Goal: Task Accomplishment & Management: Use online tool/utility

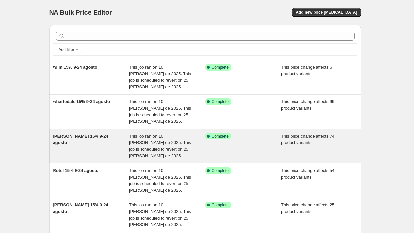
click at [99, 134] on span "[PERSON_NAME] 15% 9-24 agosto" at bounding box center [80, 139] width 55 height 11
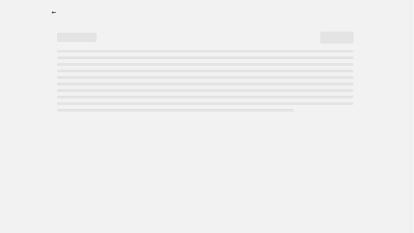
select select "pcap"
select select "no_change"
select select "not_equal"
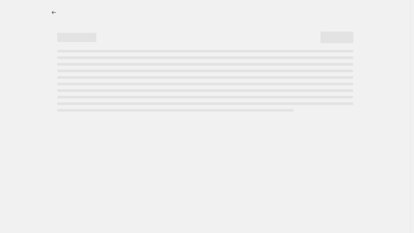
select select "not_equal"
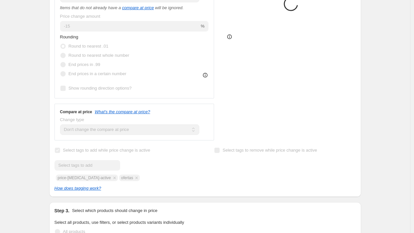
select select "vendor"
select select "tag"
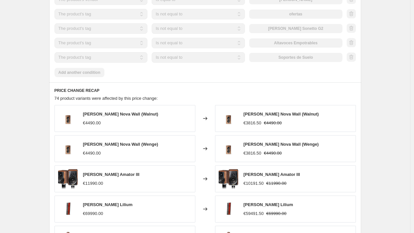
scroll to position [576, 0]
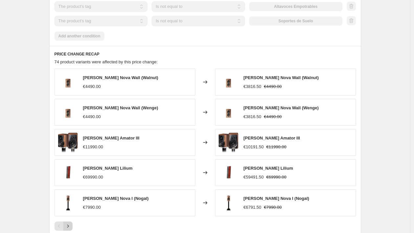
click at [69, 222] on button "Next" at bounding box center [67, 226] width 9 height 9
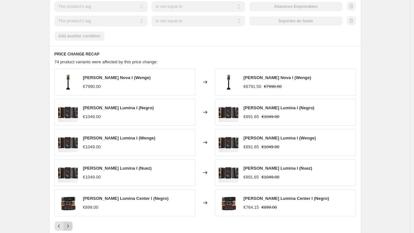
click at [71, 222] on button "Next" at bounding box center [67, 226] width 9 height 9
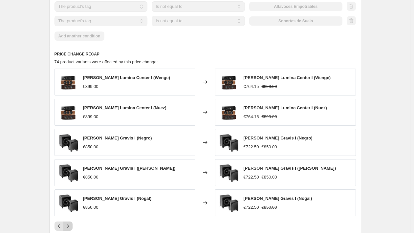
click at [71, 222] on button "Next" at bounding box center [67, 226] width 9 height 9
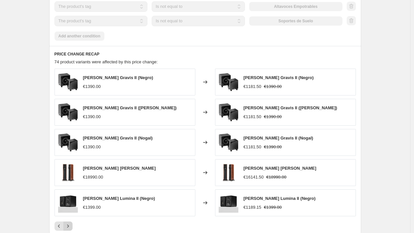
click at [71, 222] on button "Next" at bounding box center [67, 226] width 9 height 9
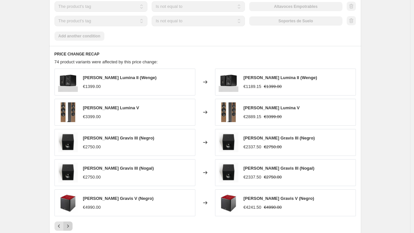
click at [71, 222] on button "Next" at bounding box center [67, 226] width 9 height 9
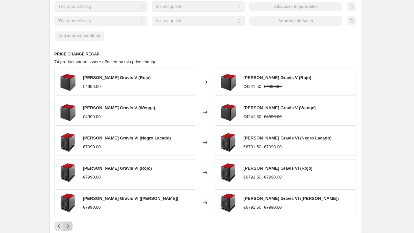
click at [71, 222] on button "Next" at bounding box center [67, 226] width 9 height 9
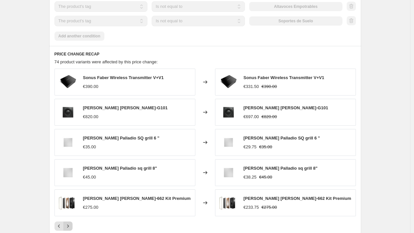
click at [71, 222] on button "Next" at bounding box center [67, 226] width 9 height 9
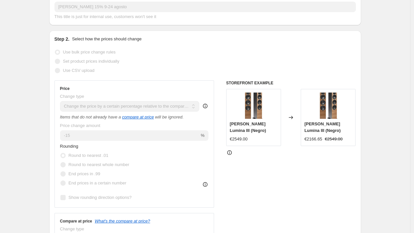
scroll to position [0, 0]
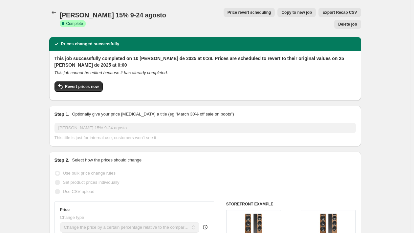
click at [281, 11] on span "Copy to new job" at bounding box center [296, 12] width 31 height 5
select select "pcap"
select select "no_change"
select select "vendor"
select select "tag"
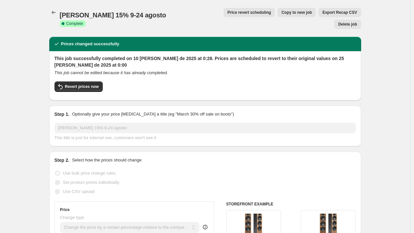
select select "not_equal"
select select "tag"
select select "not_equal"
select select "tag"
select select "not_equal"
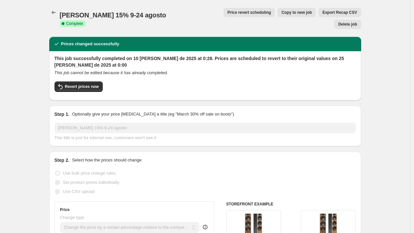
select select "tag"
select select "not_equal"
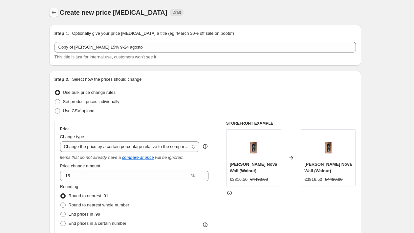
click at [53, 13] on icon "Price change jobs" at bounding box center [54, 12] width 7 height 7
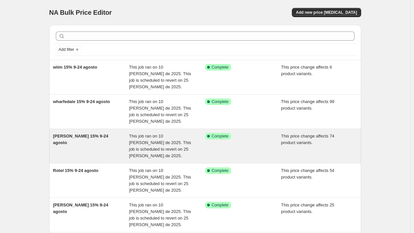
click at [114, 133] on div "[PERSON_NAME] 15% 9-24 agosto" at bounding box center [91, 146] width 76 height 26
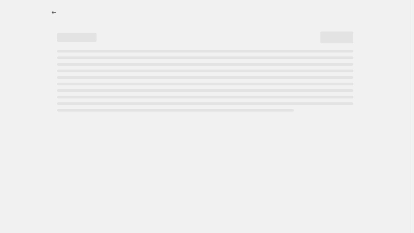
select select "pcap"
select select "no_change"
select select "vendor"
select select "tag"
select select "not_equal"
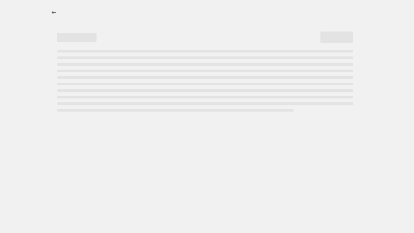
select select "tag"
select select "not_equal"
select select "tag"
select select "not_equal"
select select "tag"
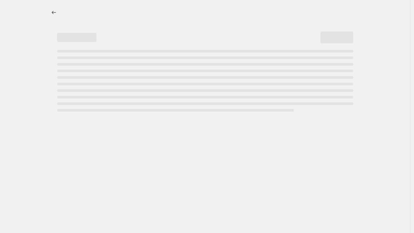
select select "not_equal"
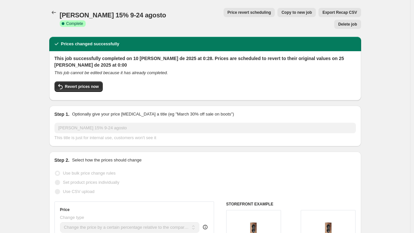
click at [227, 12] on span "Price revert scheduling" at bounding box center [249, 12] width 44 height 5
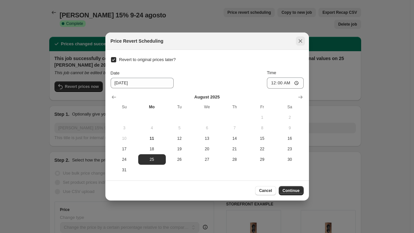
click at [299, 44] on icon "Close" at bounding box center [300, 41] width 7 height 7
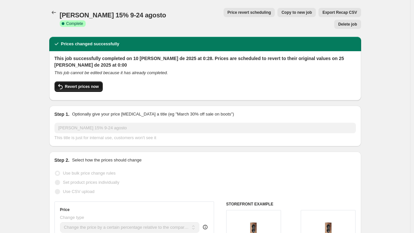
click at [85, 81] on button "Revert prices now" at bounding box center [78, 86] width 48 height 11
checkbox input "false"
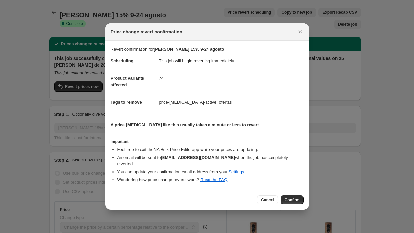
click at [289, 195] on button "Confirm" at bounding box center [292, 199] width 23 height 9
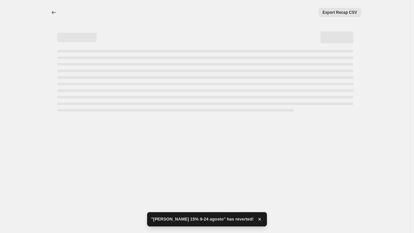
select select "pcap"
select select "no_change"
select select "vendor"
select select "tag"
select select "not_equal"
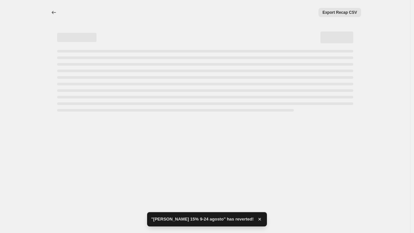
select select "tag"
select select "not_equal"
select select "tag"
select select "not_equal"
select select "tag"
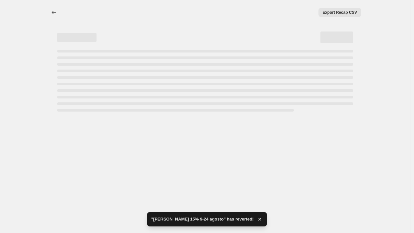
select select "not_equal"
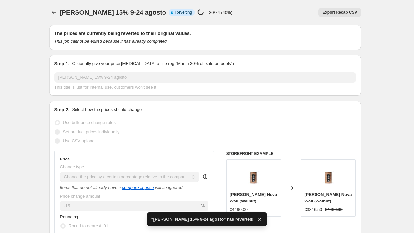
checkbox input "true"
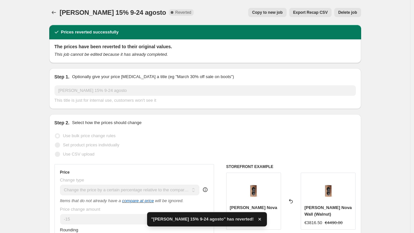
click at [260, 16] on button "Copy to new job" at bounding box center [267, 12] width 38 height 9
select select "pcap"
select select "no_change"
select select "vendor"
select select "tag"
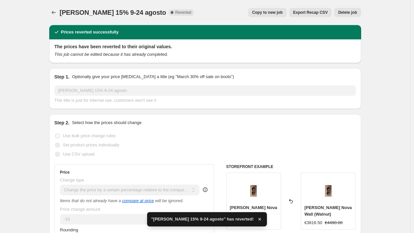
select select "not_equal"
select select "tag"
select select "not_equal"
select select "tag"
select select "not_equal"
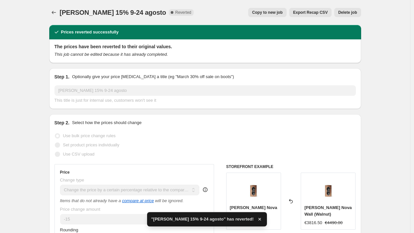
select select "tag"
select select "not_equal"
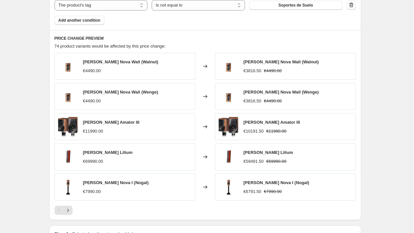
scroll to position [547, 0]
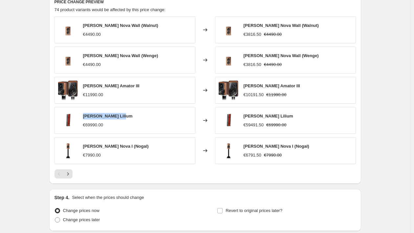
drag, startPoint x: 127, startPoint y: 115, endPoint x: 86, endPoint y: 116, distance: 41.7
click at [86, 116] on div "[PERSON_NAME] Lilium €69990.00" at bounding box center [124, 120] width 141 height 27
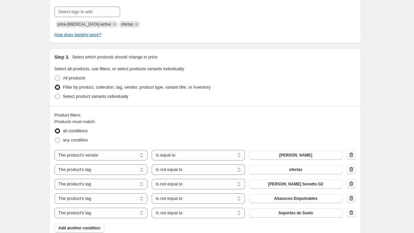
scroll to position [308, 0]
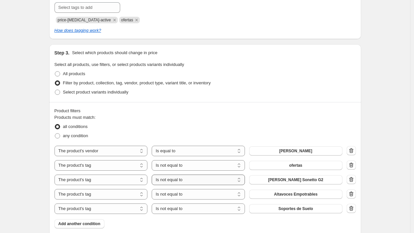
click at [189, 180] on select "Is equal to Is not equal to" at bounding box center [198, 180] width 93 height 11
select select "equal"
click at [297, 180] on span "[PERSON_NAME] Sonetto G2" at bounding box center [295, 179] width 55 height 5
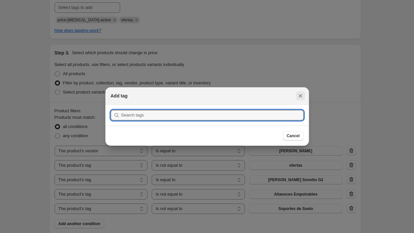
click at [297, 97] on icon "Close" at bounding box center [300, 96] width 7 height 7
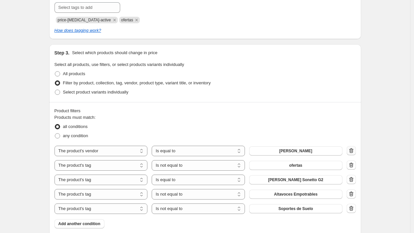
click at [354, 149] on icon "button" at bounding box center [351, 150] width 7 height 7
select select "tag"
select select "not_equal"
select select "equal"
select select "not_equal"
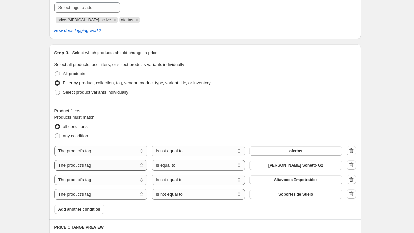
click at [140, 165] on select "The product The product's collection The product's tag The product's vendor The…" at bounding box center [100, 165] width 93 height 11
click at [282, 164] on span "[PERSON_NAME] Sonetto G2" at bounding box center [295, 165] width 55 height 5
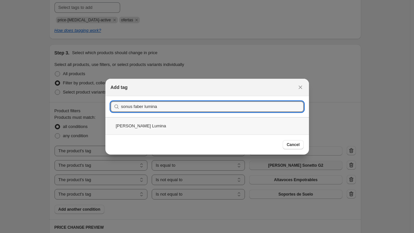
type input "sonus faber lumina"
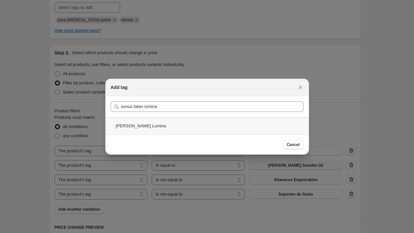
click at [179, 126] on div "[PERSON_NAME] Lumina" at bounding box center [206, 125] width 203 height 17
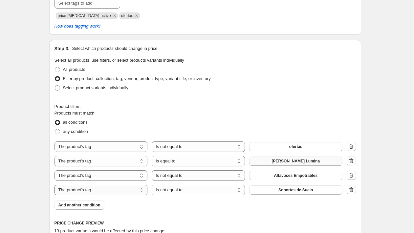
scroll to position [316, 0]
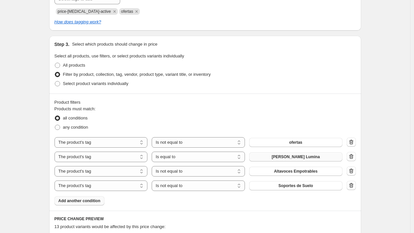
click at [99, 199] on span "Add another condition" at bounding box center [79, 200] width 42 height 5
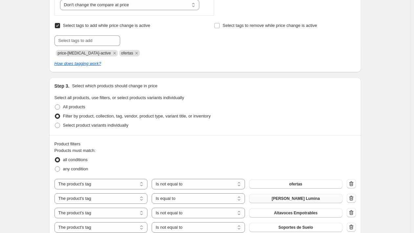
scroll to position [19, 0]
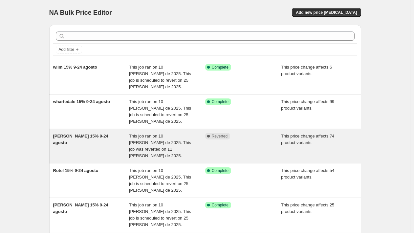
click at [97, 134] on span "[PERSON_NAME] 15% 9-24 agosto" at bounding box center [80, 139] width 55 height 11
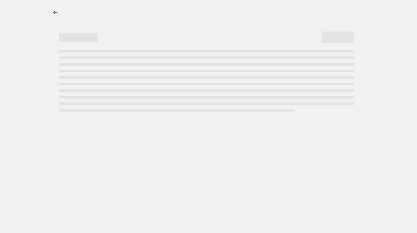
select select "pcap"
select select "no_change"
select select "vendor"
select select "tag"
select select "not_equal"
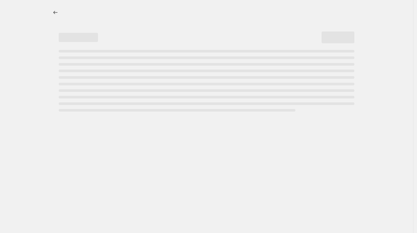
select select "tag"
select select "not_equal"
select select "tag"
select select "not_equal"
select select "tag"
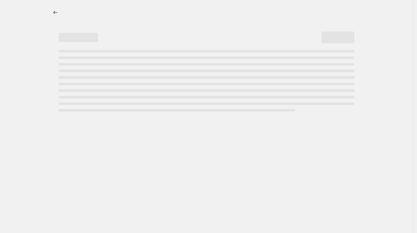
select select "not_equal"
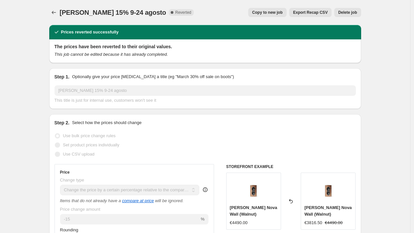
click at [272, 10] on span "Copy to new job" at bounding box center [267, 12] width 31 height 5
select select "pcap"
select select "no_change"
select select "vendor"
select select "tag"
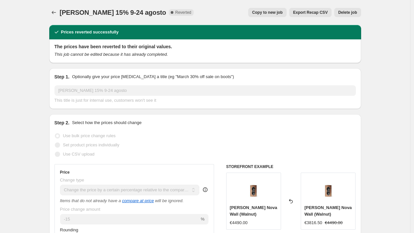
select select "not_equal"
select select "tag"
select select "not_equal"
select select "tag"
select select "not_equal"
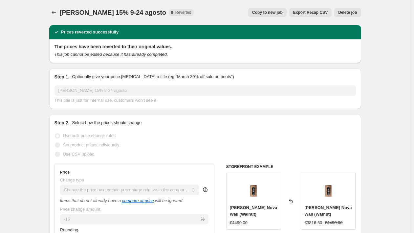
select select "tag"
select select "not_equal"
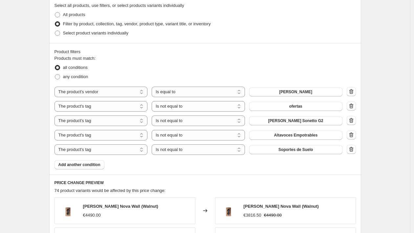
scroll to position [403, 0]
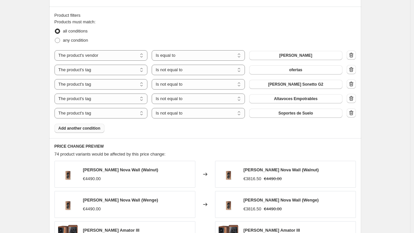
click at [96, 127] on span "Add another condition" at bounding box center [79, 128] width 42 height 5
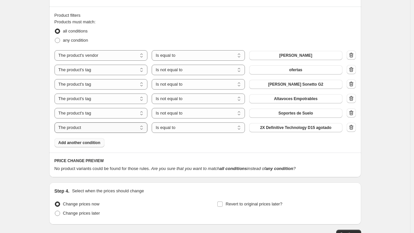
click at [114, 125] on select "The product The product's collection The product's tag The product's vendor The…" at bounding box center [100, 127] width 93 height 11
select select "tag"
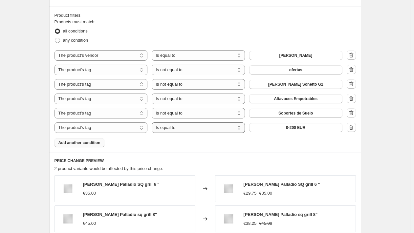
click at [196, 128] on select "Is equal to Is not equal to" at bounding box center [198, 127] width 93 height 11
select select "not_equal"
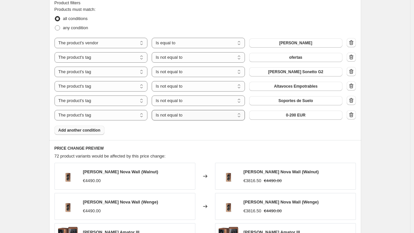
scroll to position [498, 0]
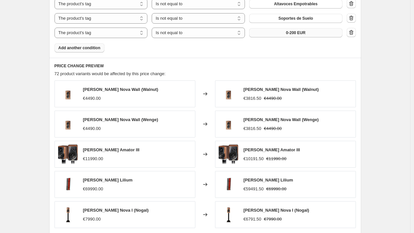
click at [270, 32] on button "0-200 EUR" at bounding box center [295, 32] width 93 height 9
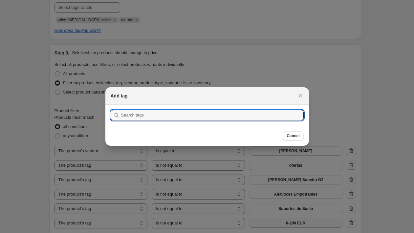
scroll to position [0, 0]
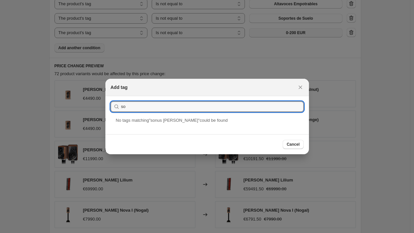
type input "s"
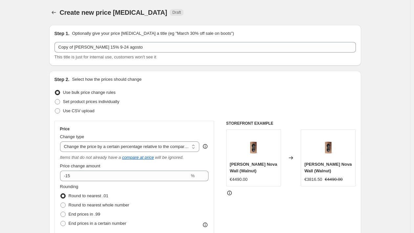
scroll to position [498, 0]
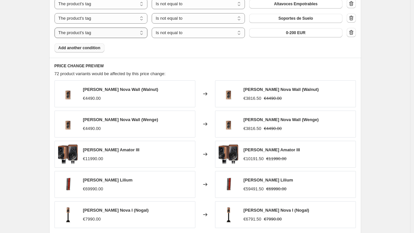
click at [132, 36] on select "The product The product's collection The product's tag The product's vendor The…" at bounding box center [100, 33] width 93 height 11
select select "product"
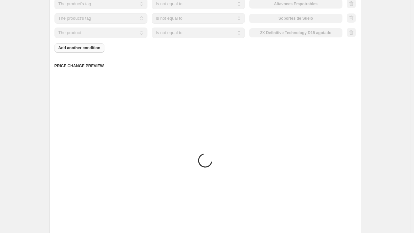
click at [183, 32] on select "Is equal to Is not equal to" at bounding box center [198, 33] width 93 height 11
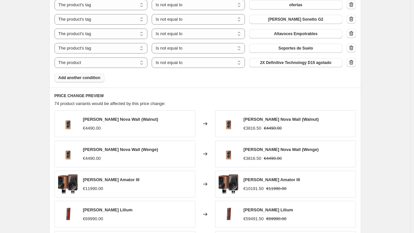
scroll to position [464, 0]
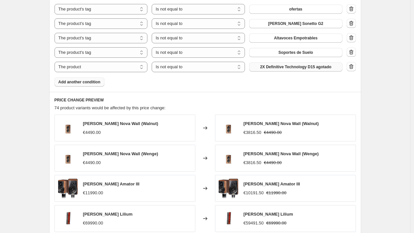
click at [264, 69] on span "2X Definitive Technology D15 agotado" at bounding box center [295, 66] width 71 height 5
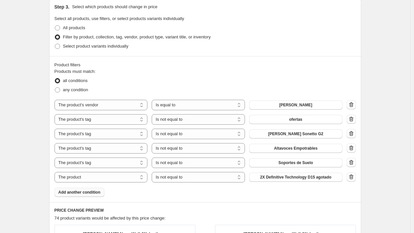
scroll to position [317, 0]
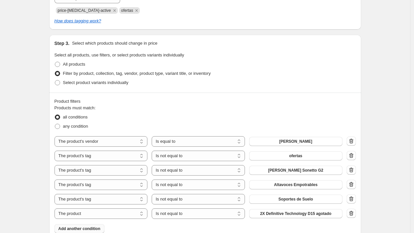
click at [225, 177] on div "The product The product's collection The product's tag The product's vendor The…" at bounding box center [204, 177] width 301 height 83
click at [224, 169] on select "Is equal to Is not equal to" at bounding box center [198, 170] width 93 height 11
select select "equal"
click at [350, 183] on icon "button" at bounding box center [351, 184] width 7 height 7
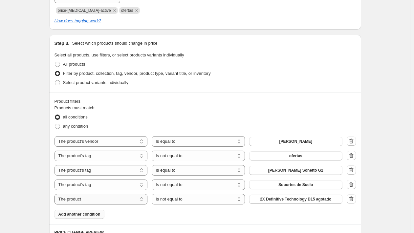
click at [135, 200] on select "The product The product's collection The product's tag The product's vendor The…" at bounding box center [100, 199] width 93 height 11
select select "tag"
click at [192, 199] on select "Is equal to Is not equal to" at bounding box center [198, 199] width 93 height 11
select select "equal"
click at [279, 199] on button "0-200 EUR" at bounding box center [295, 199] width 93 height 9
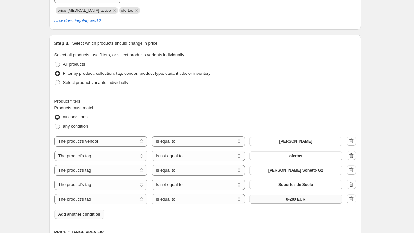
scroll to position [0, 0]
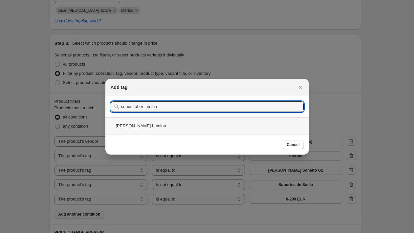
type input "sonus faber lumina"
click at [157, 128] on div "[PERSON_NAME] Lumina" at bounding box center [206, 125] width 203 height 17
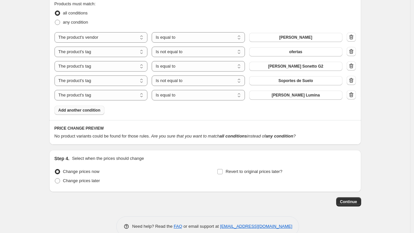
scroll to position [409, 0]
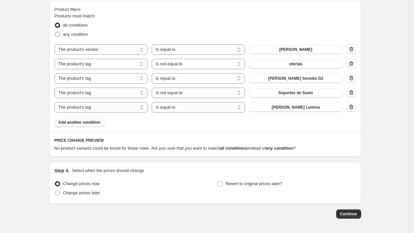
click at [76, 36] on span "any condition" at bounding box center [75, 34] width 25 height 5
click at [55, 32] on input "any condition" at bounding box center [55, 32] width 0 height 0
radio input "true"
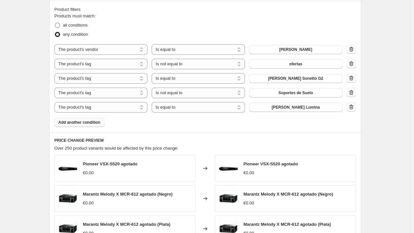
click at [75, 27] on span "all conditions" at bounding box center [75, 25] width 25 height 5
click at [55, 23] on input "all conditions" at bounding box center [55, 23] width 0 height 0
radio input "true"
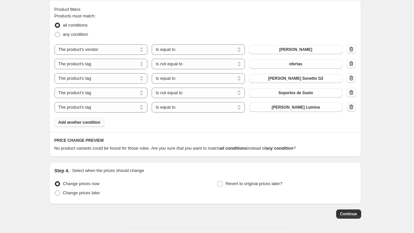
click at [354, 110] on icon "button" at bounding box center [351, 107] width 7 height 7
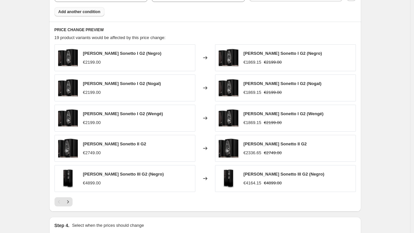
scroll to position [542, 0]
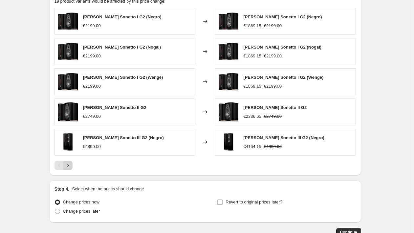
click at [69, 165] on icon "Next" at bounding box center [68, 165] width 7 height 7
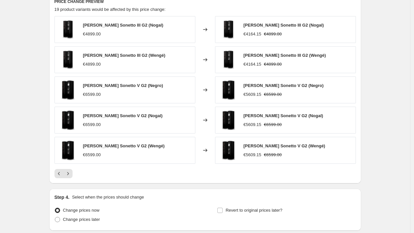
scroll to position [529, 0]
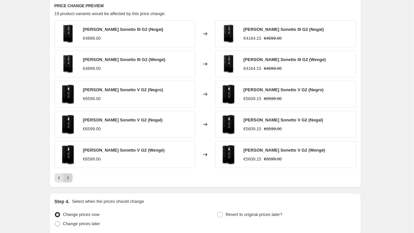
click at [69, 175] on icon "Next" at bounding box center [68, 178] width 7 height 7
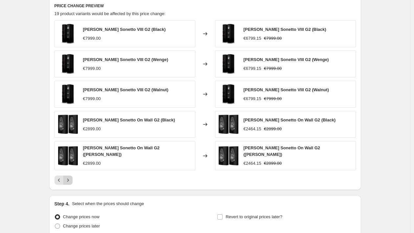
click at [69, 177] on icon "Next" at bounding box center [68, 180] width 7 height 7
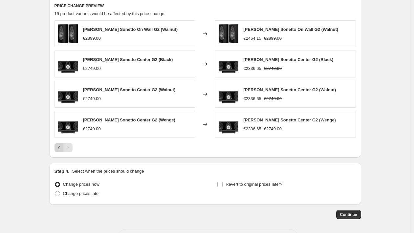
click at [62, 149] on icon "Previous" at bounding box center [59, 147] width 7 height 7
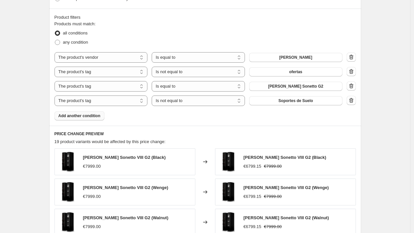
scroll to position [397, 0]
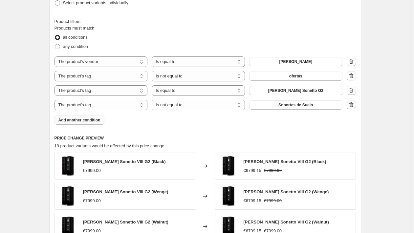
click at [100, 121] on span "Add another condition" at bounding box center [79, 119] width 42 height 5
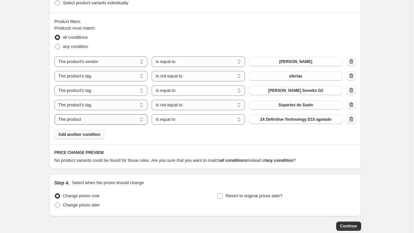
click at [99, 121] on select "The product The product's collection The product's tag The product's vendor The…" at bounding box center [100, 119] width 93 height 11
select select "tag"
click at [201, 120] on select "Is equal to Is not equal to" at bounding box center [198, 119] width 93 height 11
select select "not_equal"
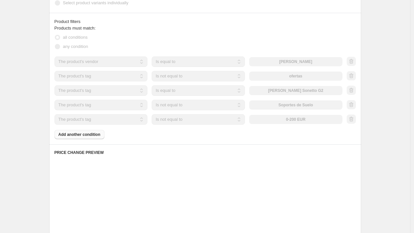
click at [280, 119] on div "0-200 EUR" at bounding box center [295, 119] width 93 height 9
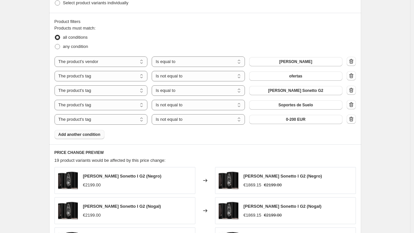
click at [280, 119] on button "0-200 EUR" at bounding box center [295, 119] width 93 height 9
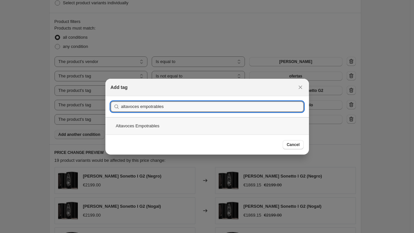
type input "altavoces empotrables"
click at [168, 131] on div "Altavoces Empotrables" at bounding box center [206, 125] width 203 height 17
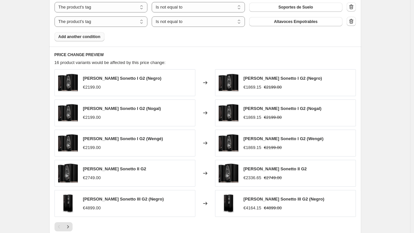
scroll to position [499, 0]
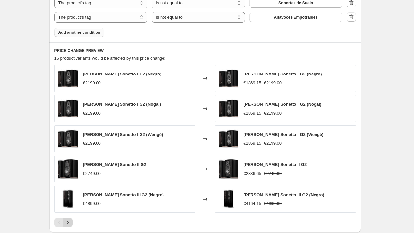
click at [66, 221] on button "Next" at bounding box center [67, 222] width 9 height 9
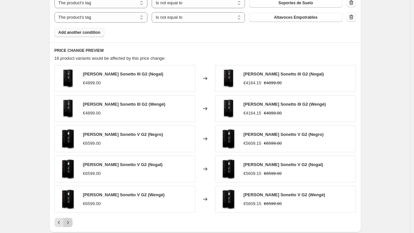
click at [69, 221] on icon "Next" at bounding box center [68, 222] width 2 height 3
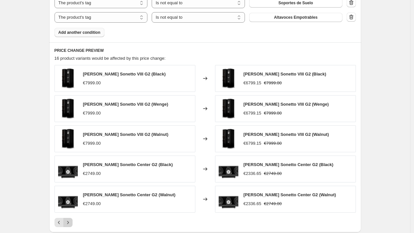
click at [69, 221] on icon "Next" at bounding box center [68, 222] width 2 height 3
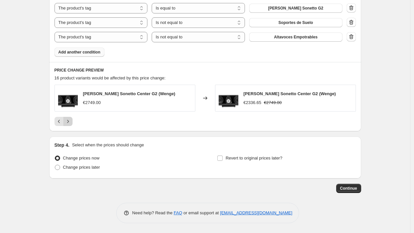
scroll to position [479, 0]
click at [219, 154] on label "Revert to original prices later?" at bounding box center [249, 158] width 65 height 9
click at [219, 156] on input "Revert to original prices later?" at bounding box center [219, 158] width 5 height 5
checkbox input "true"
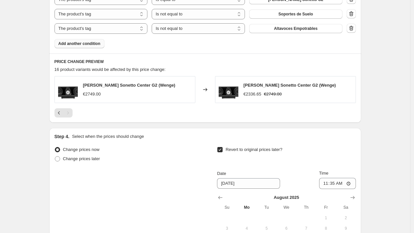
scroll to position [541, 0]
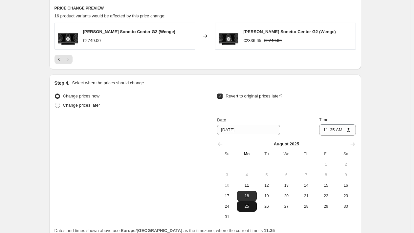
click at [254, 206] on span "25" at bounding box center [247, 206] width 14 height 5
type input "[DATE]"
click at [334, 128] on input "11:35" at bounding box center [337, 129] width 37 height 11
type input "00:00"
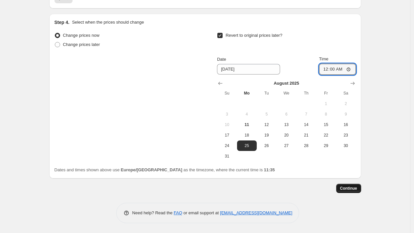
click at [360, 185] on button "Continue" at bounding box center [348, 188] width 25 height 9
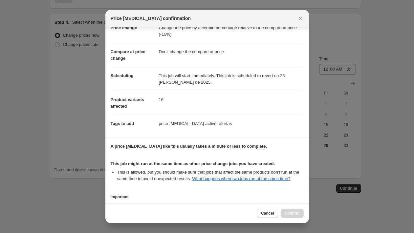
scroll to position [80, 0]
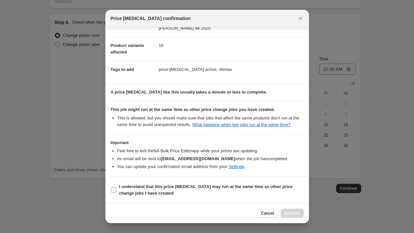
click at [260, 190] on span "I understand that this price [MEDICAL_DATA] may run at the same time as other p…" at bounding box center [211, 189] width 184 height 13
click at [116, 190] on input "I understand that this price [MEDICAL_DATA] may run at the same time as other p…" at bounding box center [113, 189] width 5 height 5
checkbox input "true"
click at [291, 211] on span "Confirm" at bounding box center [292, 213] width 15 height 5
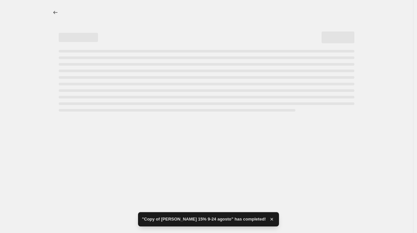
select select "pcap"
select select "no_change"
select select "vendor"
select select "tag"
select select "not_equal"
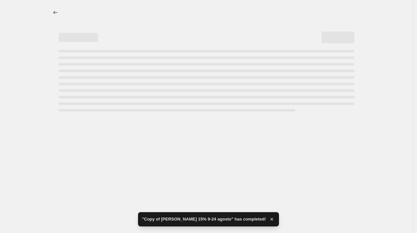
select select "tag"
select select "not_equal"
select select "tag"
select select "not_equal"
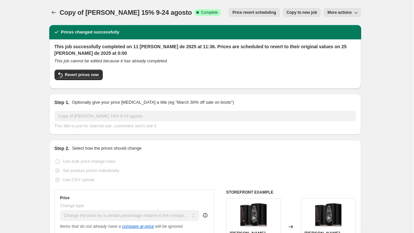
click at [296, 12] on span "Copy to new job" at bounding box center [302, 12] width 31 height 5
select select "pcap"
select select "no_change"
select select "vendor"
select select "tag"
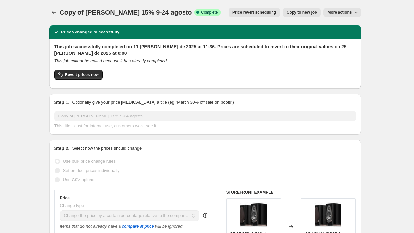
select select "not_equal"
select select "tag"
select select "not_equal"
select select "tag"
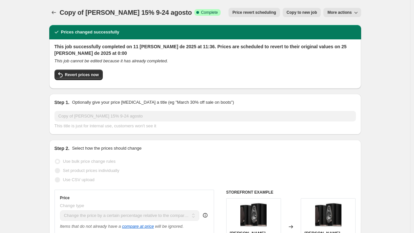
select select "not_equal"
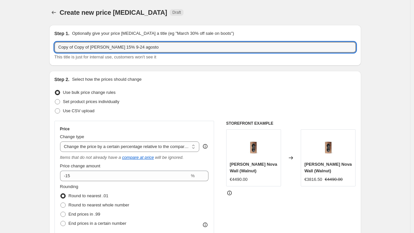
drag, startPoint x: 92, startPoint y: 47, endPoint x: 0, endPoint y: 51, distance: 92.0
click at [104, 46] on input "Copy of Copy of [PERSON_NAME] 15% 9-24 agosto" at bounding box center [204, 47] width 301 height 11
drag, startPoint x: 93, startPoint y: 47, endPoint x: 33, endPoint y: 50, distance: 60.1
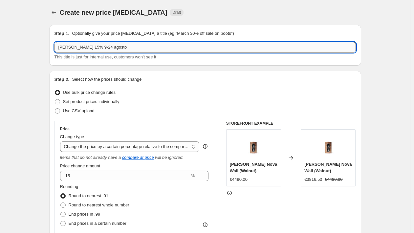
click at [86, 48] on input "[PERSON_NAME] 15% 9-24 agosto" at bounding box center [204, 47] width 301 height 11
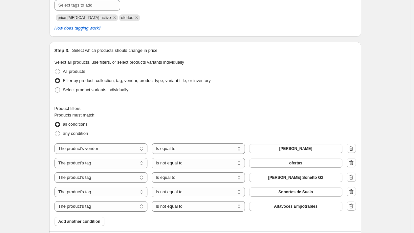
scroll to position [383, 0]
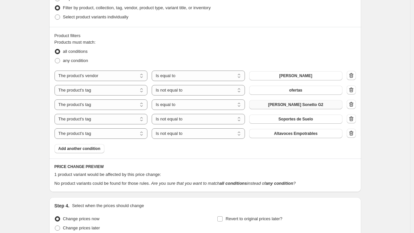
type input "[PERSON_NAME] lumina 15% 9-24 agosto"
click at [305, 106] on span "[PERSON_NAME] Sonetto G2" at bounding box center [295, 104] width 55 height 5
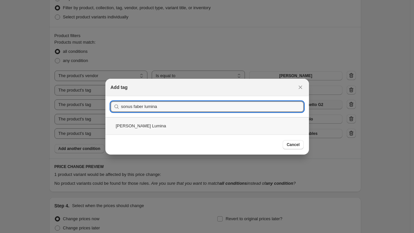
type input "sonus faber lumina"
click at [152, 129] on div "[PERSON_NAME] Lumina" at bounding box center [206, 125] width 203 height 17
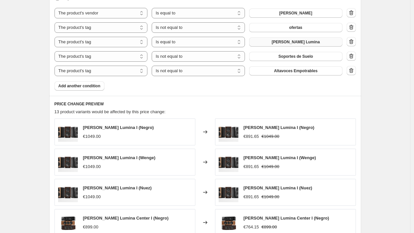
scroll to position [518, 0]
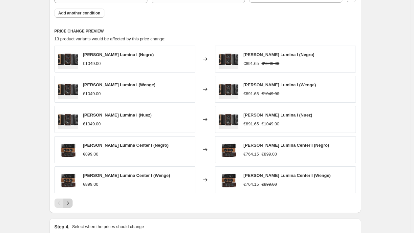
click at [69, 203] on icon "Next" at bounding box center [68, 203] width 7 height 7
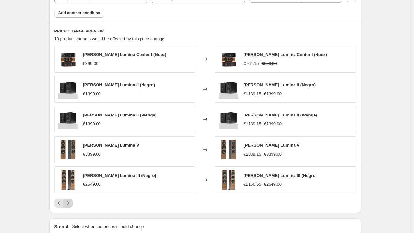
click at [69, 203] on icon "Next" at bounding box center [68, 203] width 7 height 7
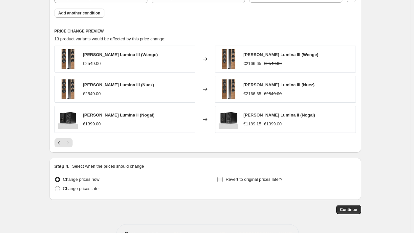
click at [225, 178] on label "Revert to original prices later?" at bounding box center [249, 179] width 65 height 9
click at [223, 178] on input "Revert to original prices later?" at bounding box center [219, 179] width 5 height 5
checkbox input "true"
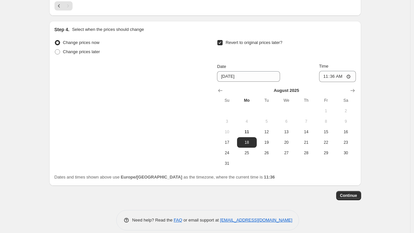
scroll to position [662, 0]
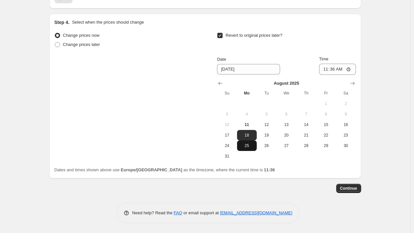
click at [247, 145] on span "25" at bounding box center [247, 145] width 14 height 5
type input "[DATE]"
click at [334, 67] on input "11:36" at bounding box center [337, 69] width 37 height 11
type input "00:00"
click at [352, 187] on span "Continue" at bounding box center [348, 188] width 17 height 5
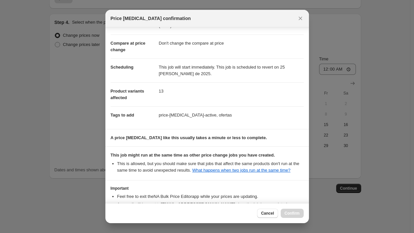
scroll to position [80, 0]
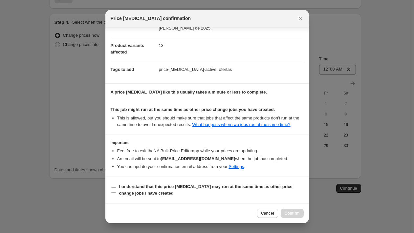
click at [242, 180] on section "I understand that this price [MEDICAL_DATA] may run at the same time as other p…" at bounding box center [206, 190] width 203 height 26
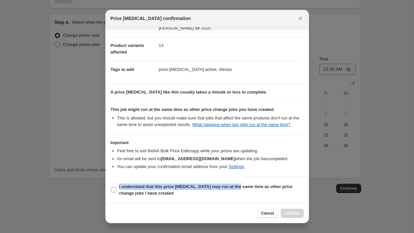
click at [241, 183] on label "I understand that this price [MEDICAL_DATA] may run at the same time as other p…" at bounding box center [207, 190] width 193 height 16
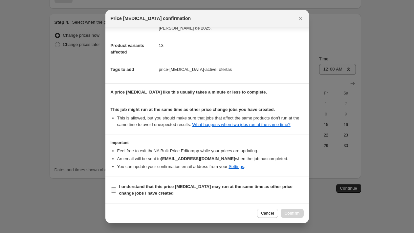
click at [273, 194] on span "I understand that this price [MEDICAL_DATA] may run at the same time as other p…" at bounding box center [211, 189] width 184 height 13
click at [116, 193] on input "I understand that this price [MEDICAL_DATA] may run at the same time as other p…" at bounding box center [113, 189] width 5 height 5
checkbox input "true"
click at [284, 206] on div "Cancel Confirm" at bounding box center [206, 213] width 203 height 20
click at [287, 212] on span "Confirm" at bounding box center [292, 213] width 15 height 5
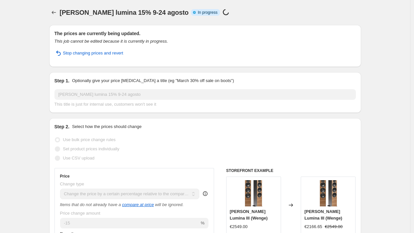
select select "pcap"
select select "no_change"
select select "vendor"
select select "tag"
select select "not_equal"
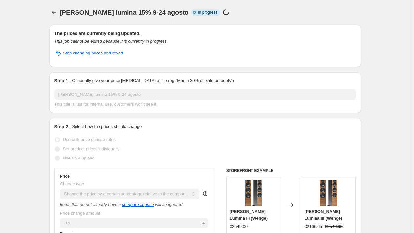
select select "tag"
select select "not_equal"
select select "tag"
select select "not_equal"
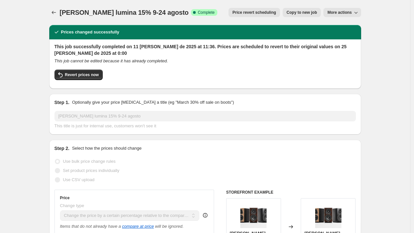
click at [297, 9] on button "Copy to new job" at bounding box center [302, 12] width 38 height 9
select select "pcap"
select select "no_change"
select select "vendor"
select select "tag"
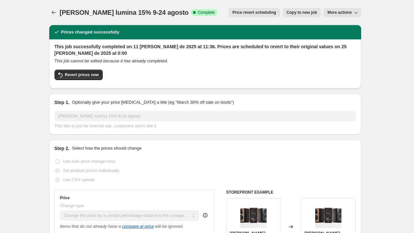
select select "not_equal"
select select "tag"
select select "not_equal"
select select "tag"
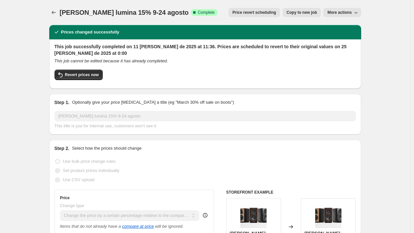
select select "not_equal"
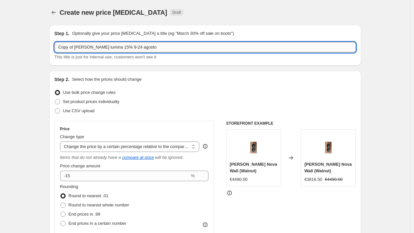
click at [110, 46] on input "Copy of [PERSON_NAME] lumina 15% 9-24 agosto" at bounding box center [204, 47] width 301 height 11
drag, startPoint x: 117, startPoint y: 47, endPoint x: 103, endPoint y: 48, distance: 13.1
click at [103, 48] on input "Copy of [PERSON_NAME] lumina 15% 9-24 agosto" at bounding box center [204, 47] width 301 height 11
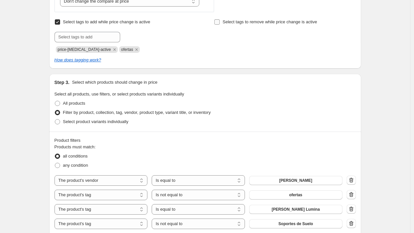
scroll to position [314, 0]
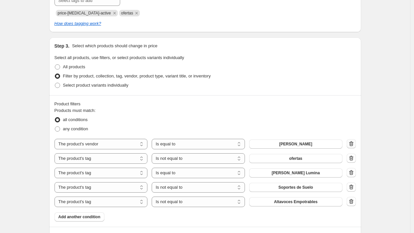
type input "Copy of [PERSON_NAME] omnia y duetto 15% 9-24 agosto"
click at [354, 144] on icon "button" at bounding box center [351, 143] width 7 height 7
select select "tag"
select select "not_equal"
select select "equal"
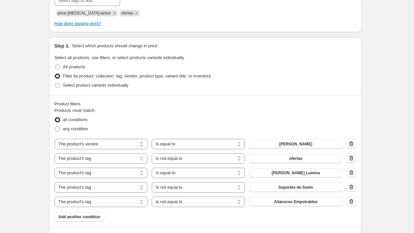
select select "not_equal"
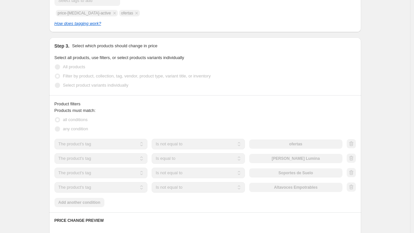
click at [355, 145] on div at bounding box center [351, 144] width 9 height 10
click at [354, 145] on icon "button" at bounding box center [351, 143] width 7 height 7
select select "equal"
select select "not_equal"
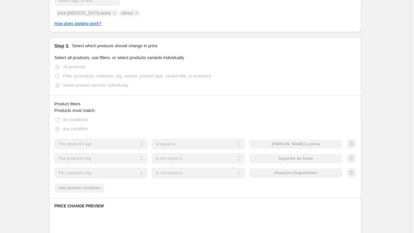
click at [355, 145] on div at bounding box center [351, 144] width 9 height 10
click at [354, 146] on div at bounding box center [351, 144] width 9 height 10
click at [353, 146] on icon "button" at bounding box center [351, 143] width 4 height 5
select select "not_equal"
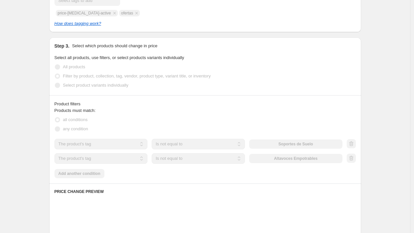
click at [354, 146] on div at bounding box center [351, 144] width 9 height 10
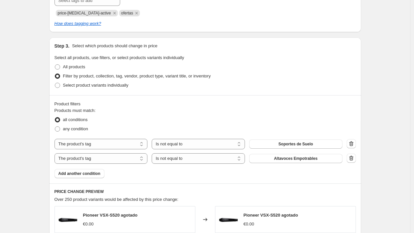
click at [353, 146] on icon "button" at bounding box center [351, 143] width 4 height 5
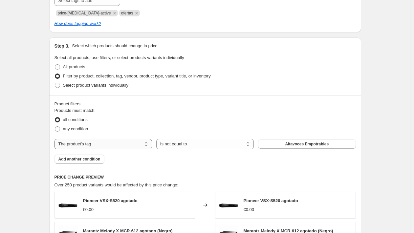
click at [129, 147] on select "The product The product's collection The product's tag The product's vendor The…" at bounding box center [102, 144] width 97 height 11
select select "product"
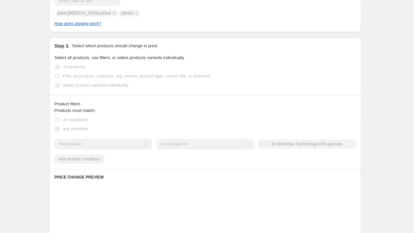
click at [97, 159] on div "Products must match: all conditions any condition The product The product's col…" at bounding box center [204, 135] width 301 height 56
click at [92, 159] on div "Products must match: all conditions any condition The product The product's col…" at bounding box center [204, 135] width 301 height 56
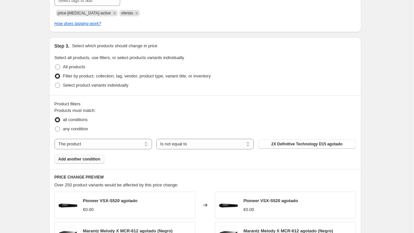
click at [92, 159] on span "Add another condition" at bounding box center [79, 159] width 42 height 5
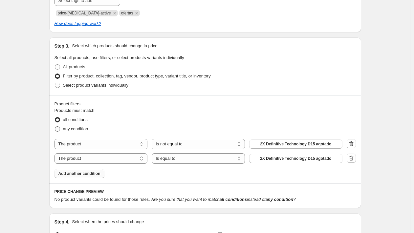
click at [78, 127] on span "any condition" at bounding box center [75, 128] width 25 height 5
click at [55, 127] on input "any condition" at bounding box center [55, 126] width 0 height 0
radio input "true"
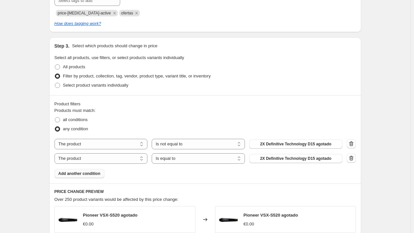
click at [288, 144] on span "2X Definitive Technology D15 agotado" at bounding box center [295, 143] width 71 height 5
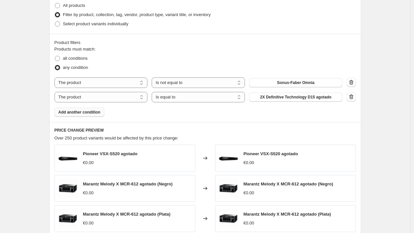
scroll to position [372, 0]
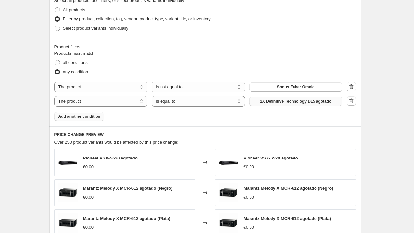
click at [274, 104] on span "2X Definitive Technology D15 agotado" at bounding box center [295, 101] width 71 height 5
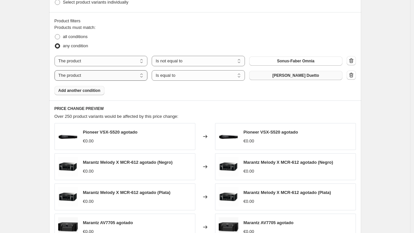
scroll to position [364, 0]
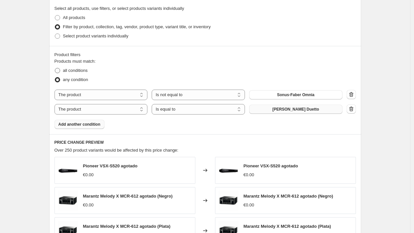
click at [64, 69] on label "all conditions" at bounding box center [70, 70] width 33 height 9
click at [55, 68] on input "all conditions" at bounding box center [55, 68] width 0 height 0
radio input "true"
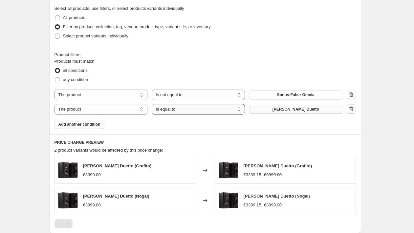
click at [180, 108] on select "Is equal to Is not equal to" at bounding box center [198, 109] width 93 height 11
click at [182, 97] on select "Is equal to Is not equal to" at bounding box center [198, 95] width 93 height 11
select select "equal"
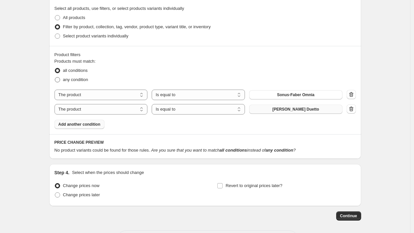
click at [60, 79] on span at bounding box center [57, 79] width 5 height 5
click at [55, 77] on input "any condition" at bounding box center [55, 77] width 0 height 0
radio input "true"
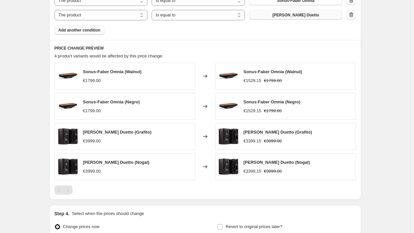
scroll to position [526, 0]
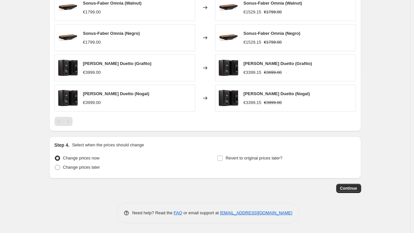
click at [273, 164] on div "Revert to original prices later?" at bounding box center [286, 164] width 138 height 20
click at [271, 161] on label "Revert to original prices later?" at bounding box center [249, 158] width 65 height 9
click at [223, 161] on input "Revert to original prices later?" at bounding box center [219, 158] width 5 height 5
checkbox input "true"
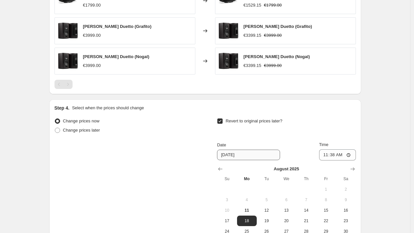
scroll to position [636, 0]
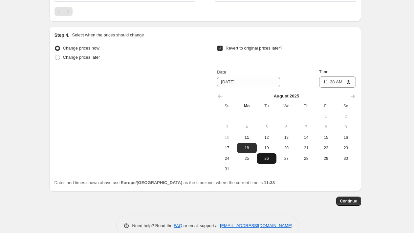
drag, startPoint x: 252, startPoint y: 162, endPoint x: 260, endPoint y: 154, distance: 11.1
click at [252, 162] on button "25" at bounding box center [247, 158] width 20 height 11
type input "[DATE]"
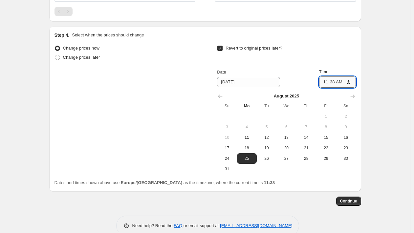
click at [331, 81] on input "11:38" at bounding box center [337, 81] width 37 height 11
type input "00:00"
click at [339, 199] on button "Continue" at bounding box center [348, 201] width 25 height 9
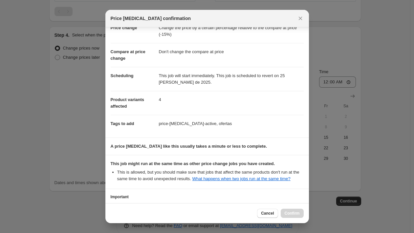
scroll to position [80, 0]
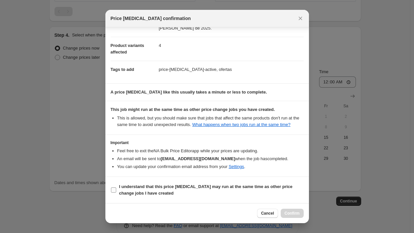
click at [256, 183] on span "I understand that this price [MEDICAL_DATA] may run at the same time as other p…" at bounding box center [211, 189] width 184 height 13
click at [116, 187] on input "I understand that this price [MEDICAL_DATA] may run at the same time as other p…" at bounding box center [113, 189] width 5 height 5
checkbox input "true"
click at [287, 209] on button "Confirm" at bounding box center [292, 213] width 23 height 9
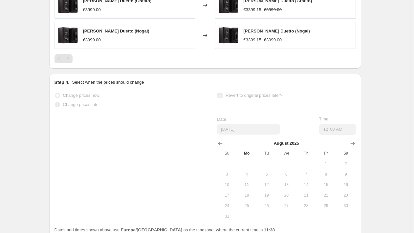
scroll to position [653, 0]
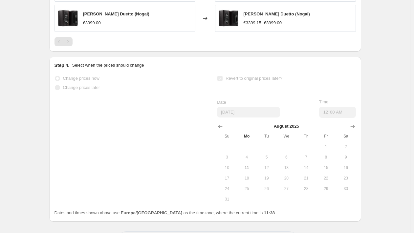
select select "pcap"
select select "no_change"
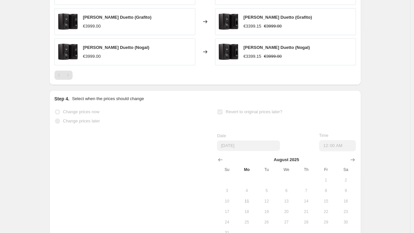
scroll to position [0, 0]
